Goal: Task Accomplishment & Management: Manage account settings

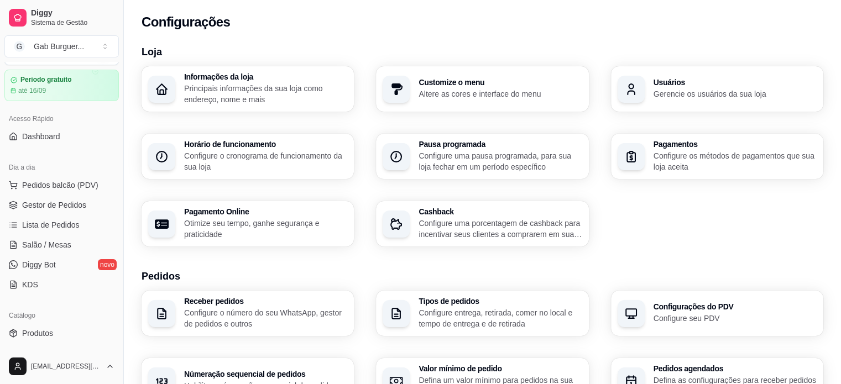
scroll to position [55, 0]
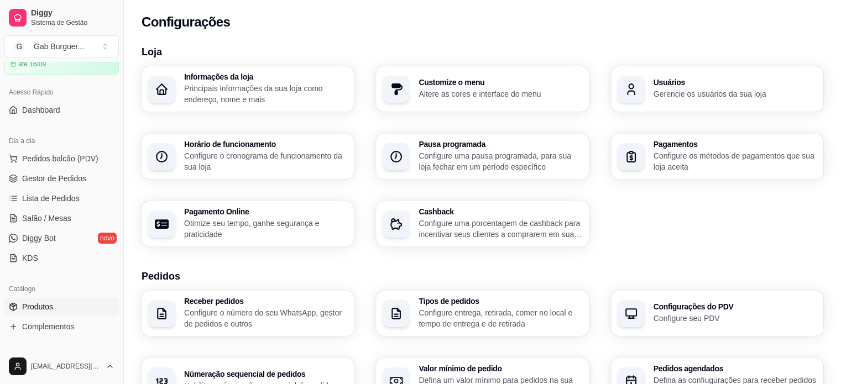
click at [27, 313] on link "Produtos" at bounding box center [61, 307] width 114 height 18
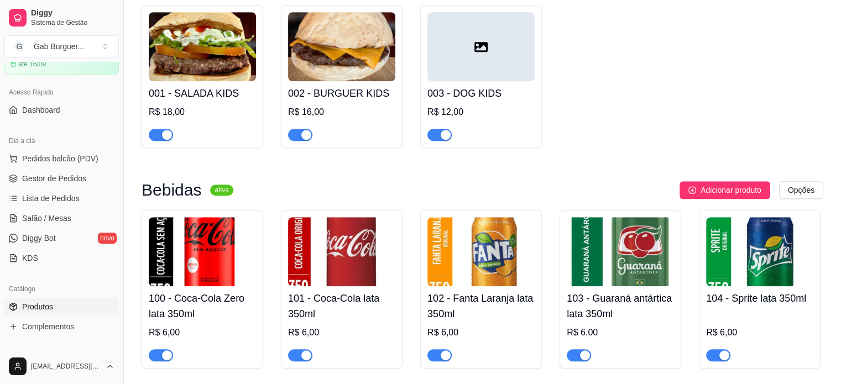
scroll to position [774, 0]
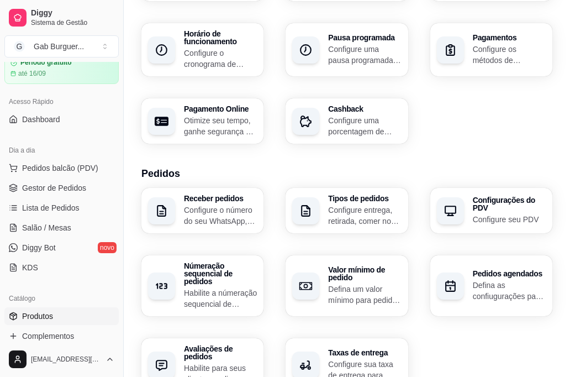
scroll to position [111, 0]
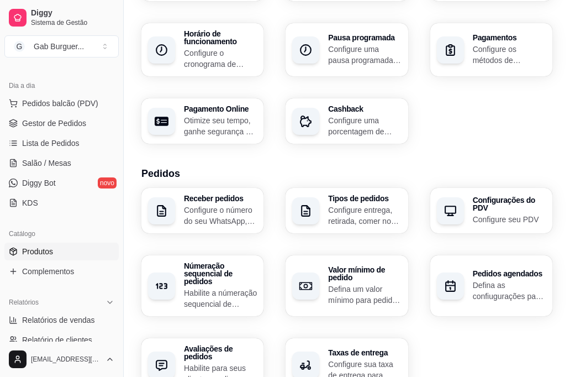
click at [31, 254] on span "Produtos" at bounding box center [37, 251] width 31 height 11
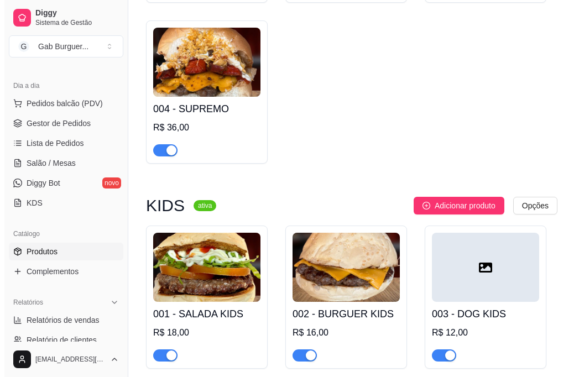
scroll to position [884, 0]
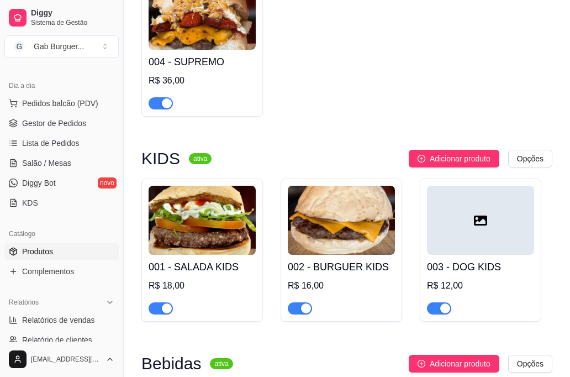
click at [494, 223] on div at bounding box center [480, 220] width 107 height 69
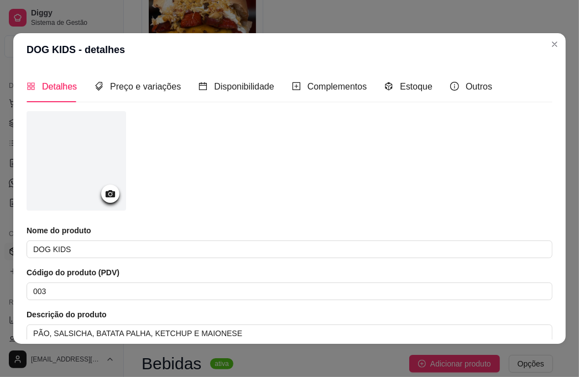
click at [108, 190] on icon at bounding box center [110, 193] width 9 height 7
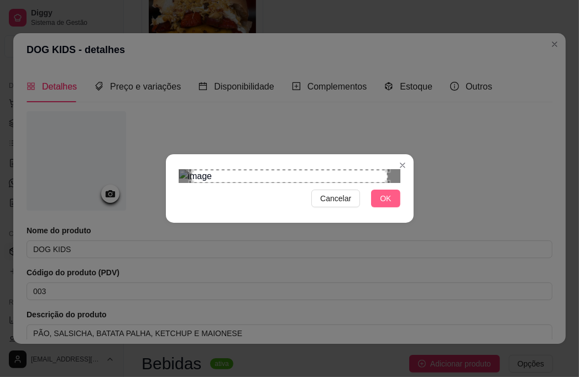
click at [380, 207] on button "OK" at bounding box center [385, 199] width 29 height 18
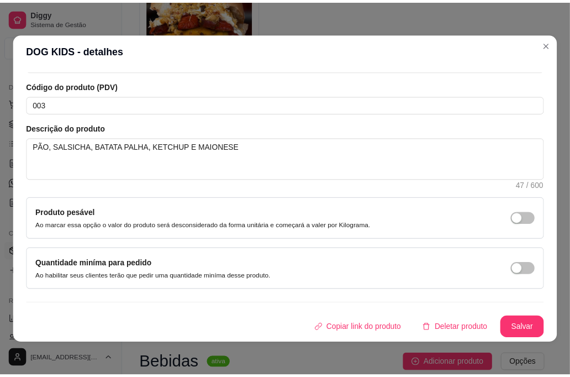
scroll to position [185, 0]
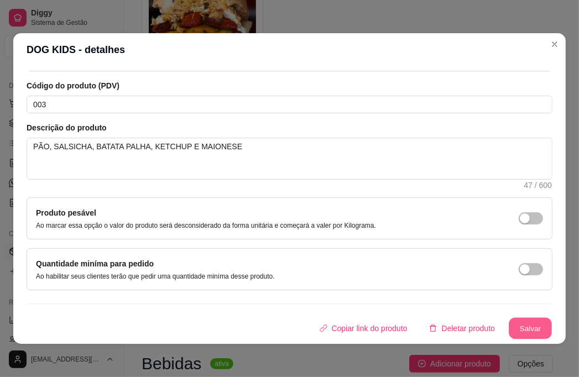
click at [508, 325] on button "Salvar" at bounding box center [529, 329] width 43 height 22
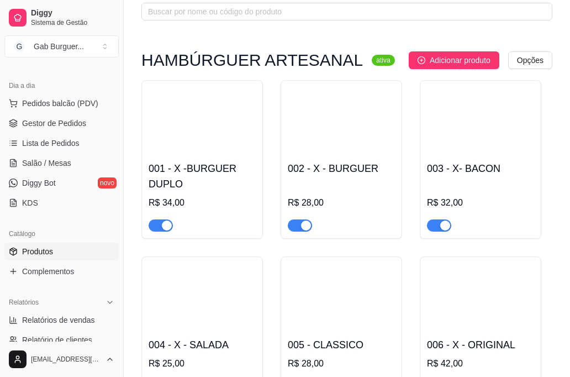
scroll to position [55, 0]
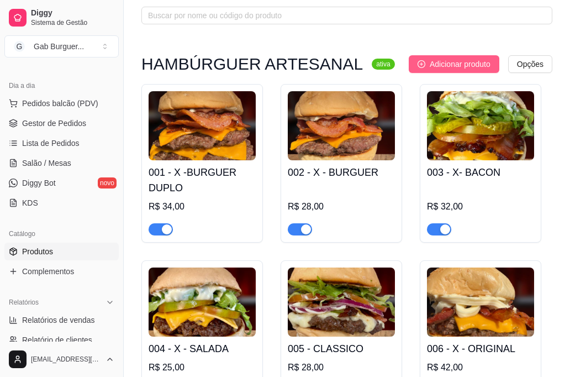
click at [479, 70] on button "Adicionar produto" at bounding box center [454, 64] width 91 height 18
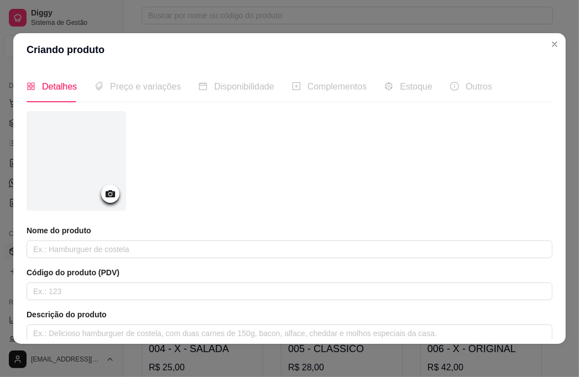
click at [111, 192] on icon at bounding box center [110, 193] width 13 height 13
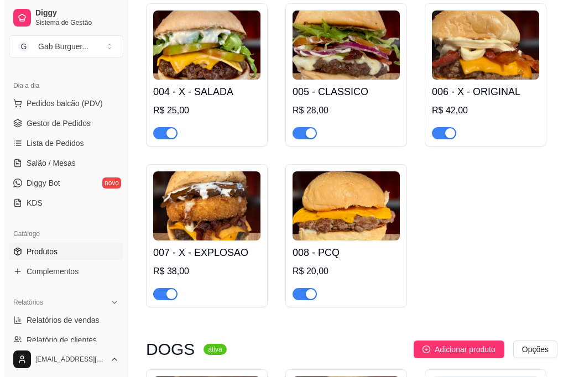
scroll to position [332, 0]
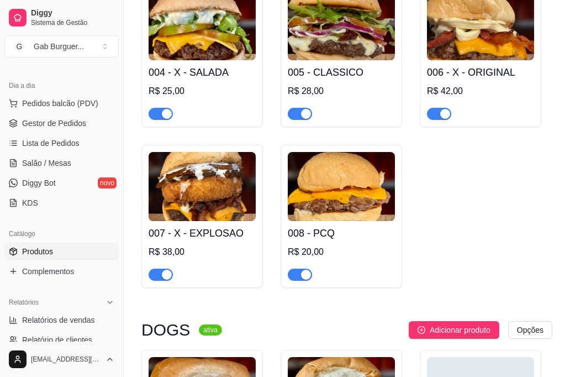
click at [349, 177] on img at bounding box center [341, 186] width 107 height 69
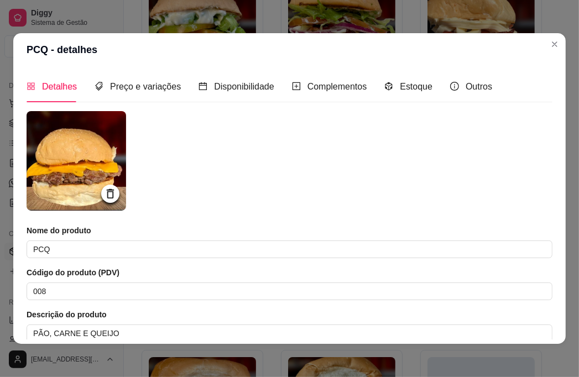
click at [108, 192] on icon at bounding box center [110, 193] width 7 height 9
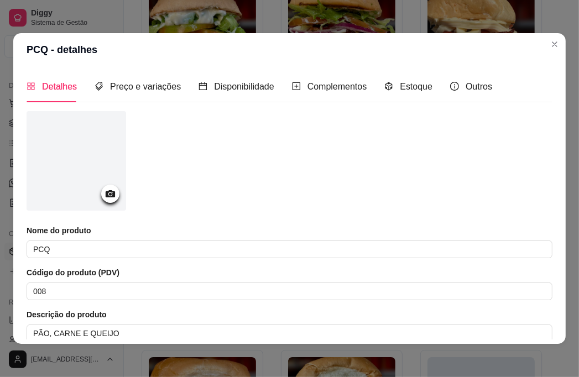
click at [117, 191] on div at bounding box center [110, 194] width 18 height 18
click at [111, 194] on circle at bounding box center [110, 194] width 3 height 3
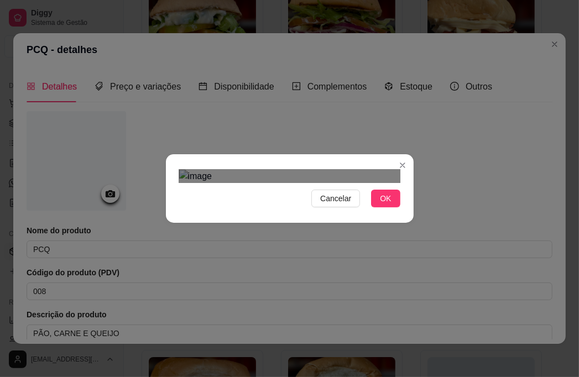
click at [413, 190] on div "Cancelar OK" at bounding box center [289, 188] width 579 height 377
click at [208, 170] on div at bounding box center [289, 176] width 221 height 13
click at [281, 170] on div "Use the arrow keys to move the crop selection area" at bounding box center [256, 214] width 88 height 88
click at [436, 201] on div "Cancelar OK" at bounding box center [289, 188] width 579 height 377
click at [237, 170] on div "Use the arrow keys to move the crop selection area" at bounding box center [239, 201] width 63 height 63
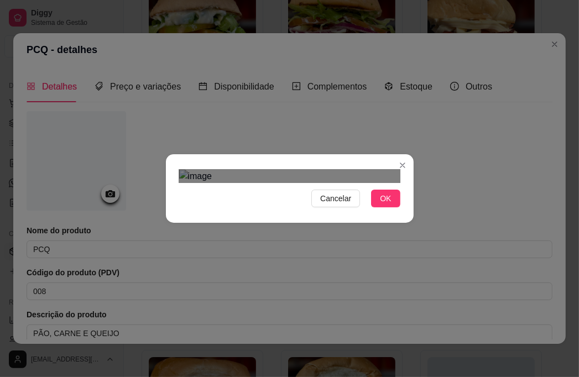
click at [405, 174] on div "Cancelar OK" at bounding box center [290, 188] width 248 height 46
click at [191, 154] on section "Cancelar OK" at bounding box center [290, 188] width 248 height 69
click at [390, 204] on span "OK" at bounding box center [385, 198] width 11 height 12
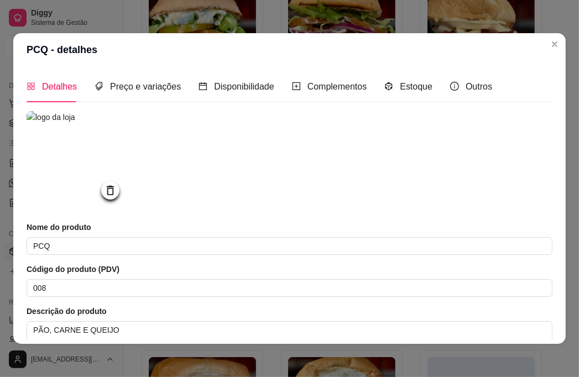
click at [111, 185] on div at bounding box center [110, 190] width 18 height 18
click at [111, 195] on icon at bounding box center [110, 190] width 7 height 9
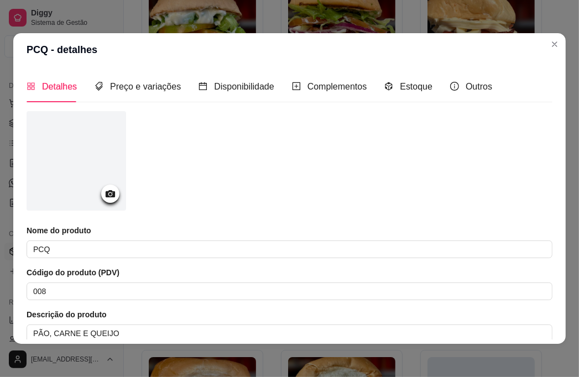
click at [111, 197] on icon at bounding box center [110, 193] width 13 height 13
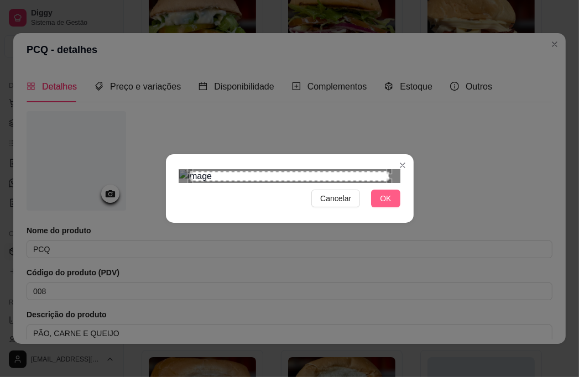
click at [375, 207] on button "OK" at bounding box center [385, 199] width 29 height 18
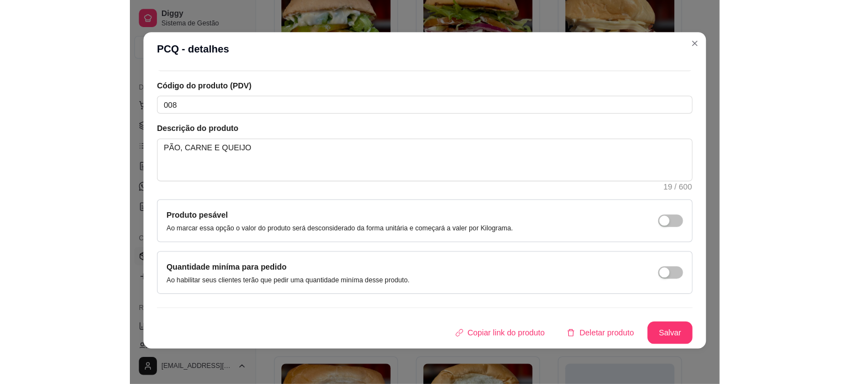
scroll to position [2, 0]
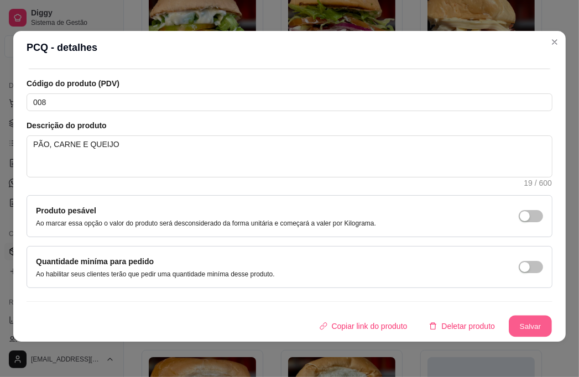
click at [523, 324] on button "Salvar" at bounding box center [529, 327] width 43 height 22
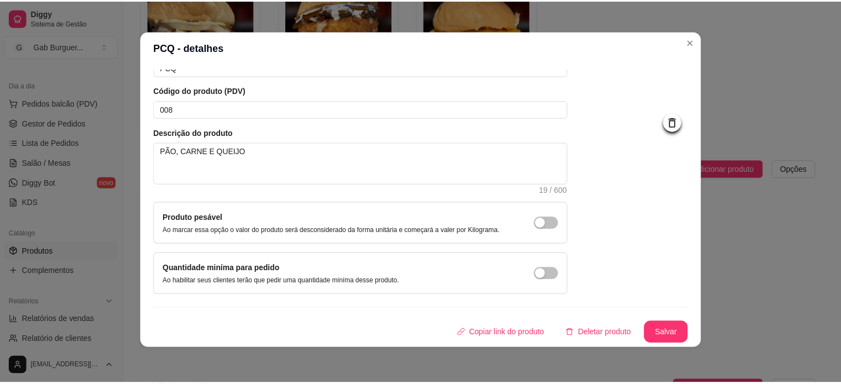
scroll to position [64, 0]
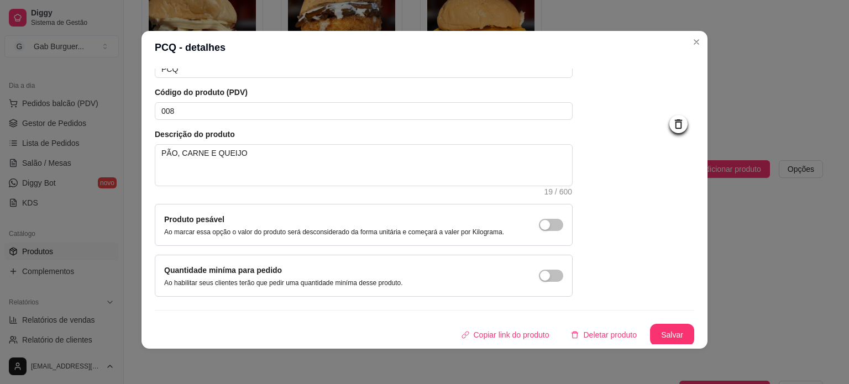
click at [578, 349] on div "Detalhes Preço e variações Disponibilidade Complementos Estoque Outros Nome do …" at bounding box center [424, 206] width 566 height 285
click at [578, 344] on div "Detalhes Preço e variações Disponibilidade Complementos Estoque Outros Nome do …" at bounding box center [424, 206] width 566 height 285
click at [578, 338] on button "Salvar" at bounding box center [671, 335] width 43 height 22
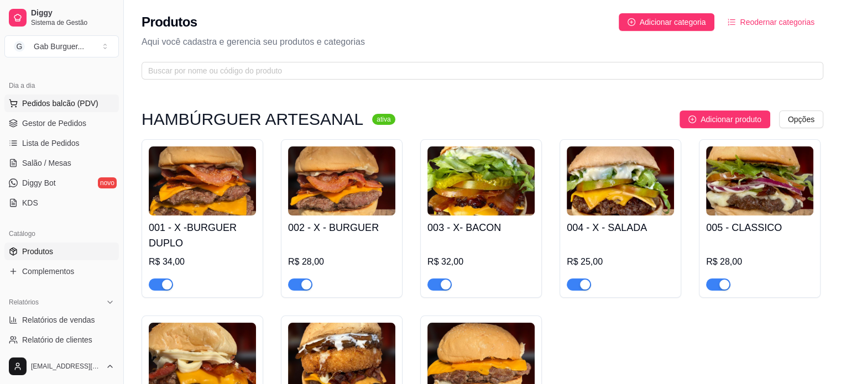
scroll to position [0, 0]
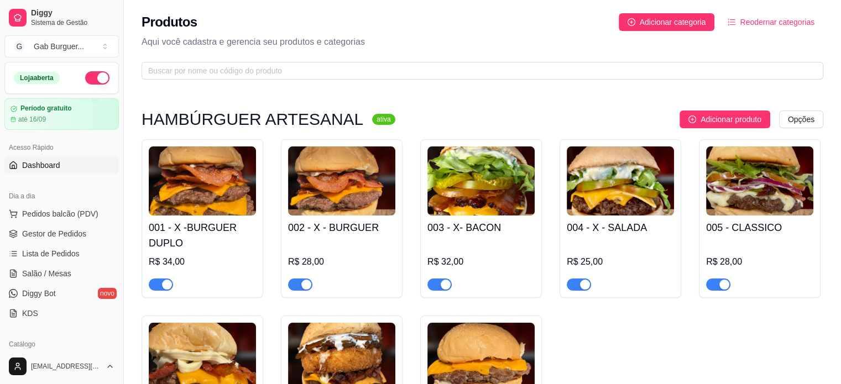
click at [46, 169] on span "Dashboard" at bounding box center [41, 165] width 38 height 11
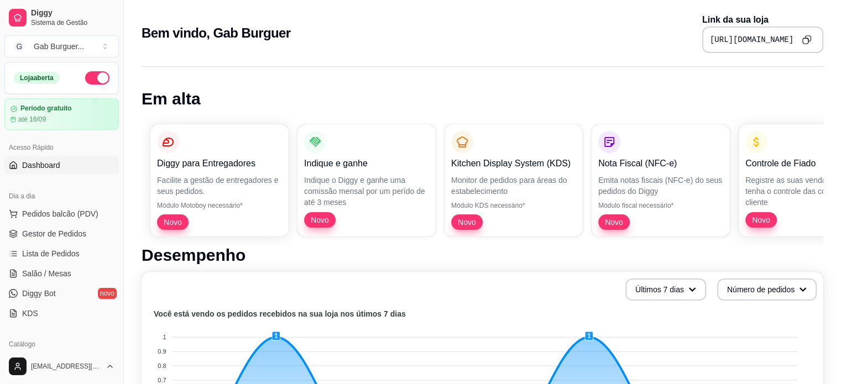
click at [578, 36] on icon "Copy to clipboard" at bounding box center [805, 39] width 9 height 9
